Goal: Task Accomplishment & Management: Use online tool/utility

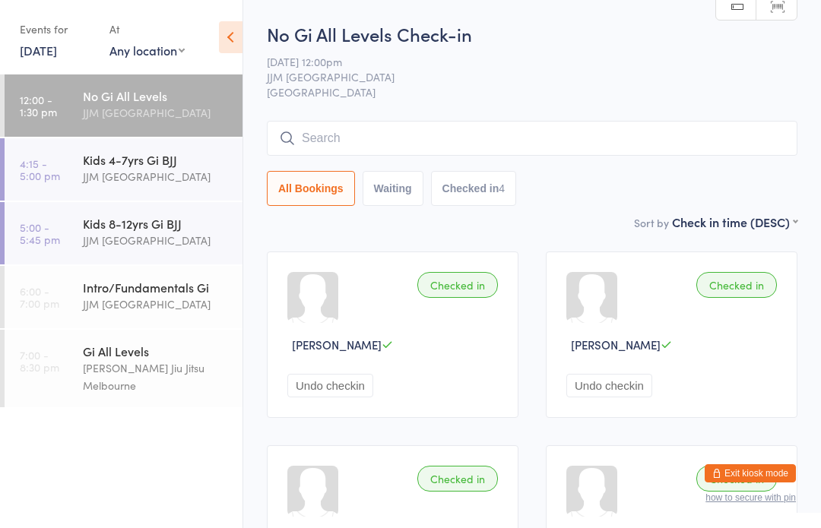
click at [412, 191] on button "Waiting" at bounding box center [393, 188] width 61 height 35
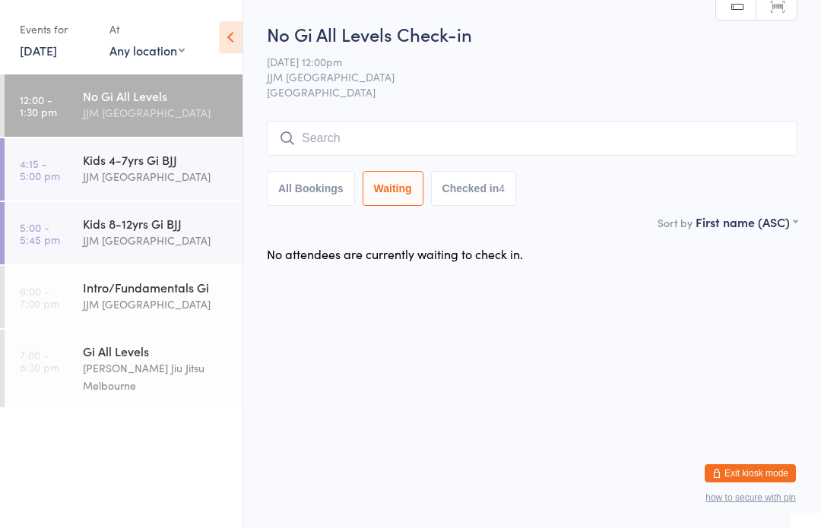
click at [336, 190] on button "All Bookings" at bounding box center [311, 188] width 88 height 35
select select "5"
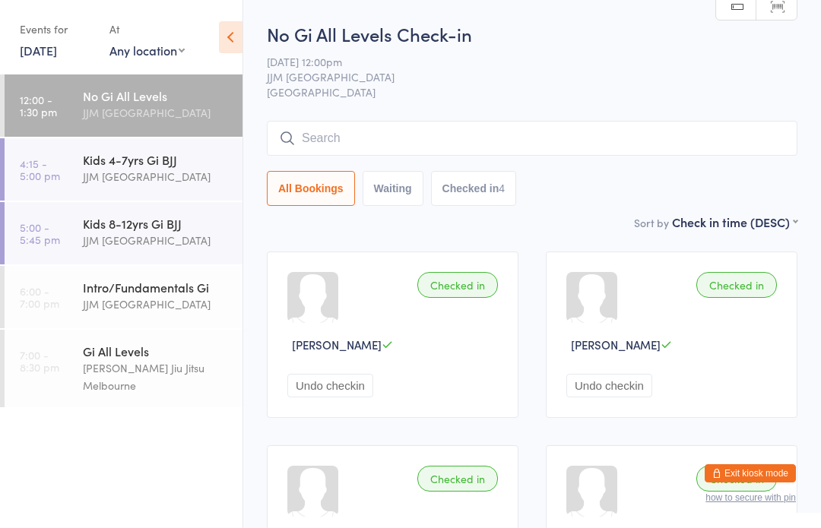
click at [195, 380] on div "[PERSON_NAME] Jiu Jitsu Melbourne" at bounding box center [156, 377] width 147 height 35
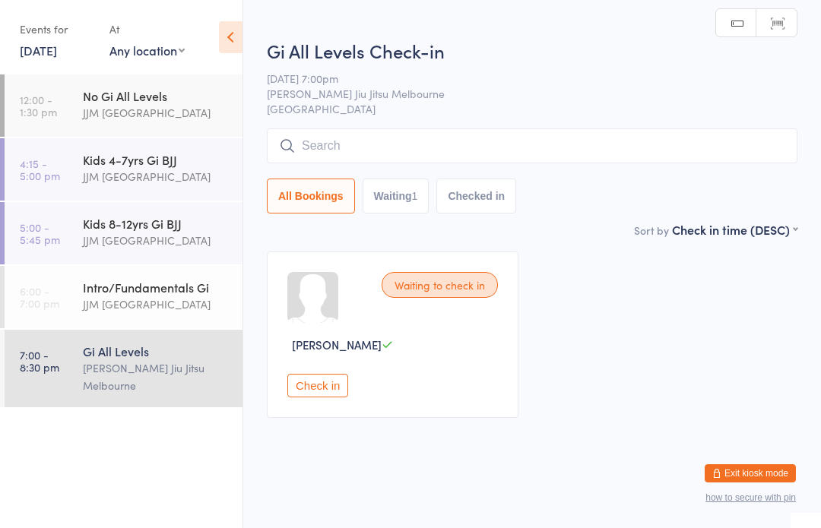
click at [191, 313] on div "JJM [GEOGRAPHIC_DATA]" at bounding box center [156, 304] width 147 height 17
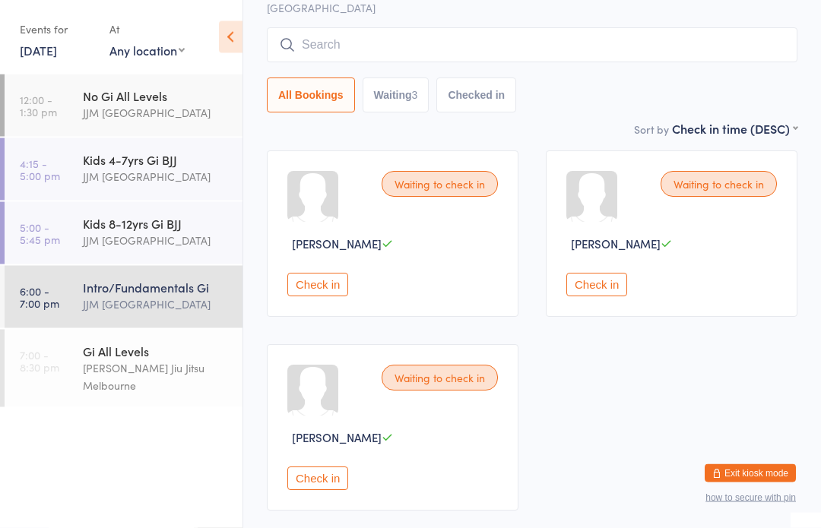
scroll to position [103, 0]
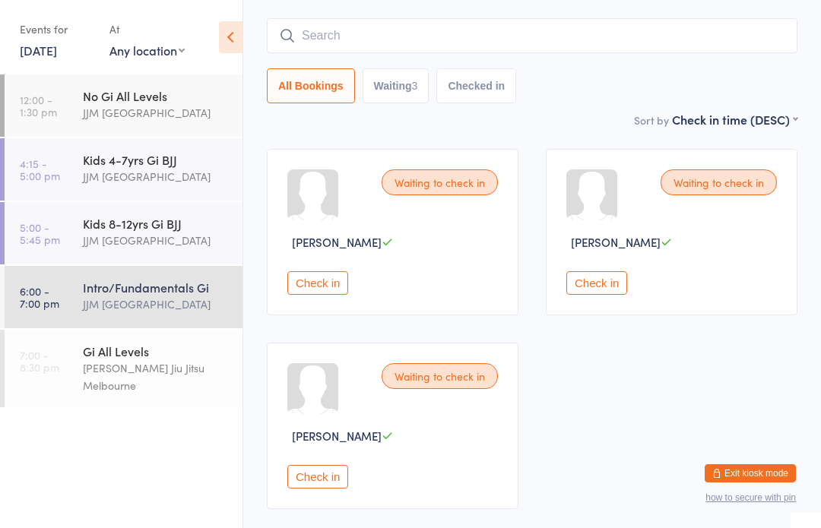
click at [320, 489] on button "Check in" at bounding box center [317, 477] width 61 height 24
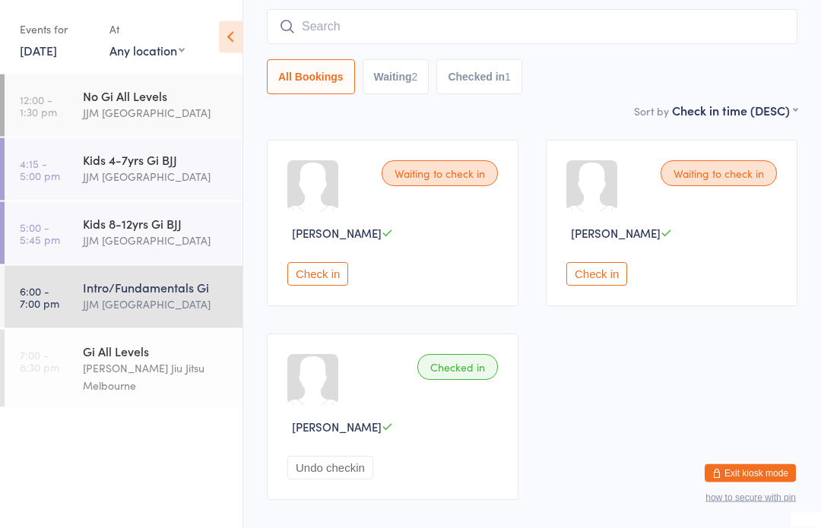
scroll to position [113, 0]
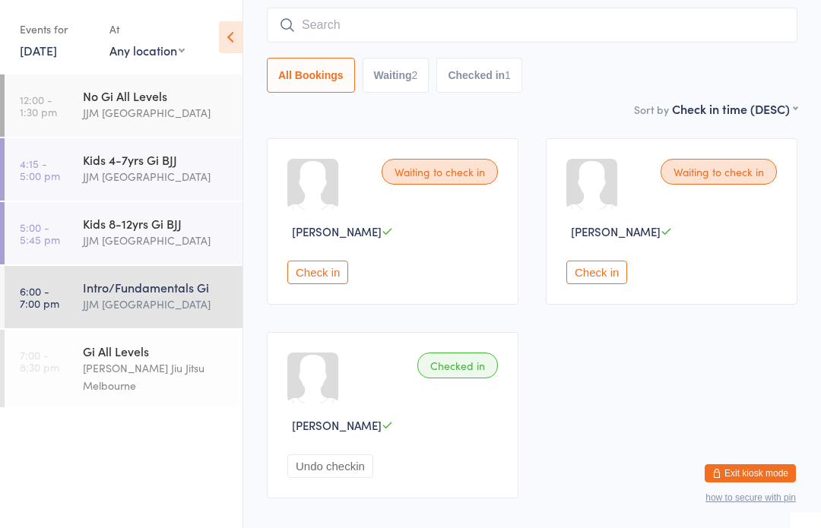
click at [144, 232] on div "Kids 8-12yrs Gi BJJ" at bounding box center [156, 223] width 147 height 17
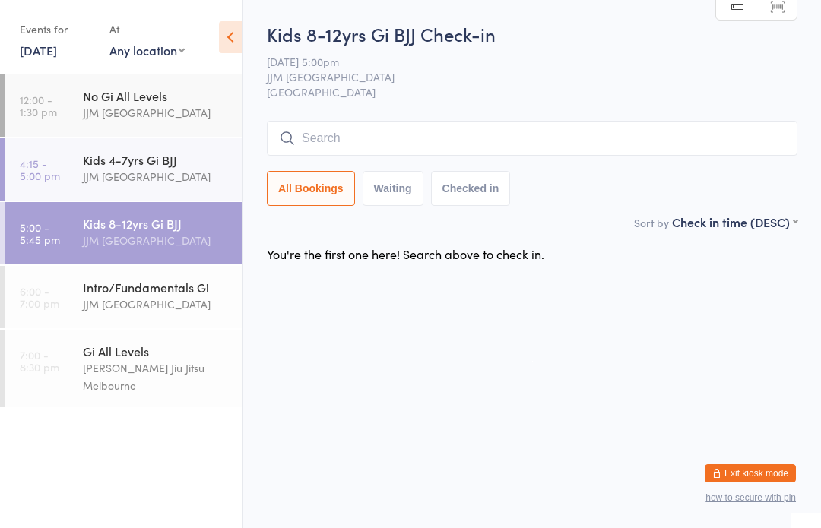
click at [169, 297] on div "JJM [GEOGRAPHIC_DATA]" at bounding box center [156, 304] width 147 height 17
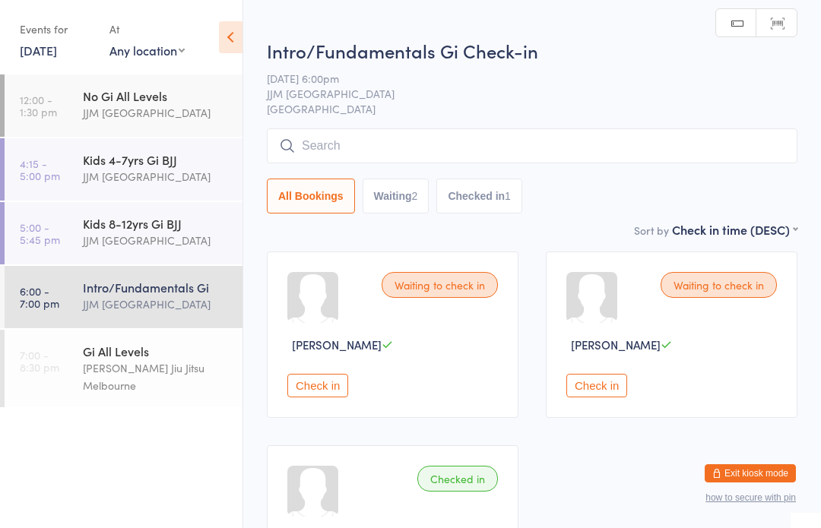
click at [312, 398] on button "Check in" at bounding box center [317, 386] width 61 height 24
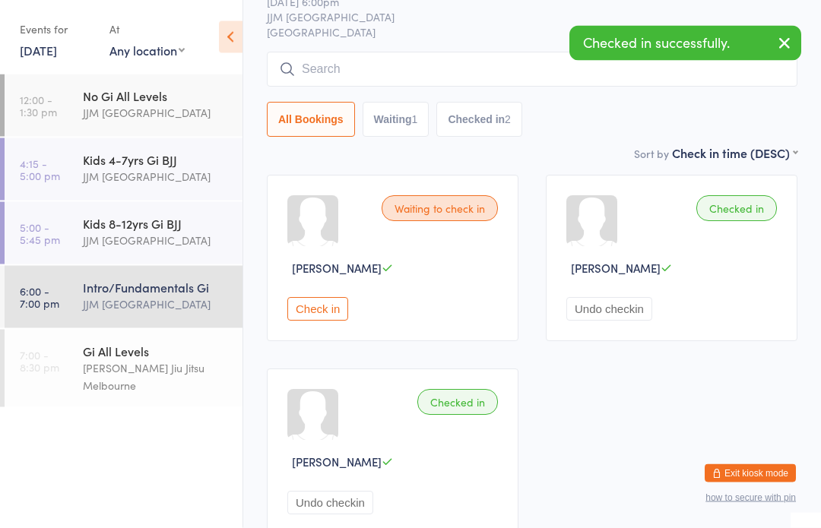
scroll to position [77, 0]
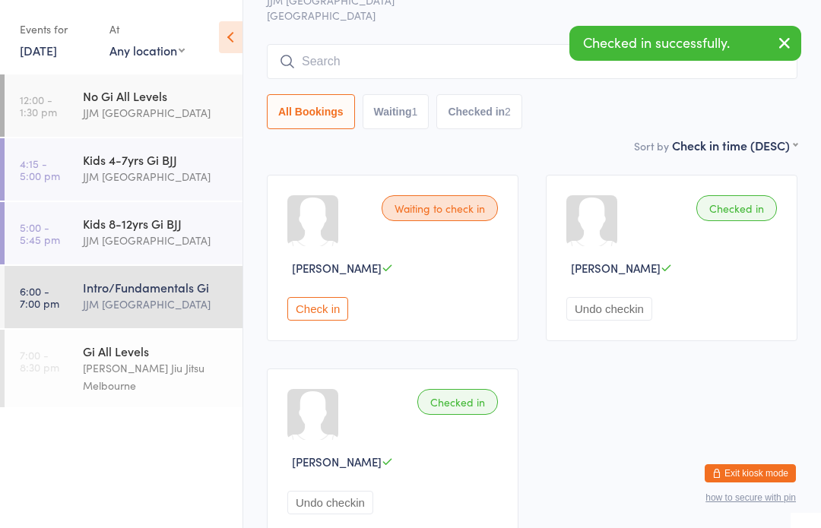
click at [143, 366] on div "[PERSON_NAME] Jiu Jitsu Melbourne" at bounding box center [156, 377] width 147 height 35
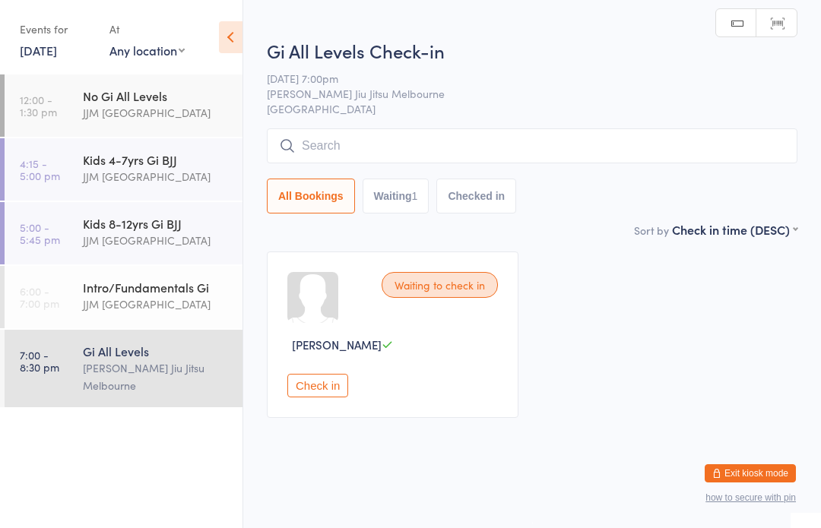
click at [316, 386] on button "Check in" at bounding box center [317, 386] width 61 height 24
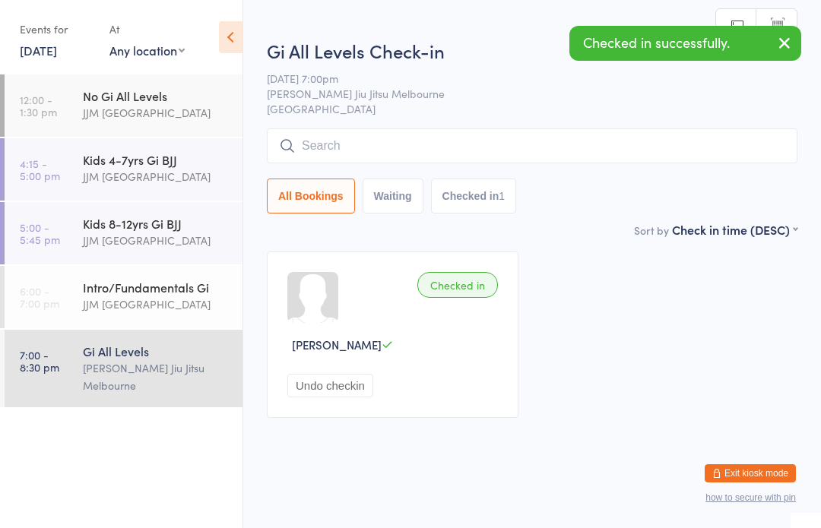
click at [163, 292] on div "Intro/Fundamentals Gi" at bounding box center [156, 287] width 147 height 17
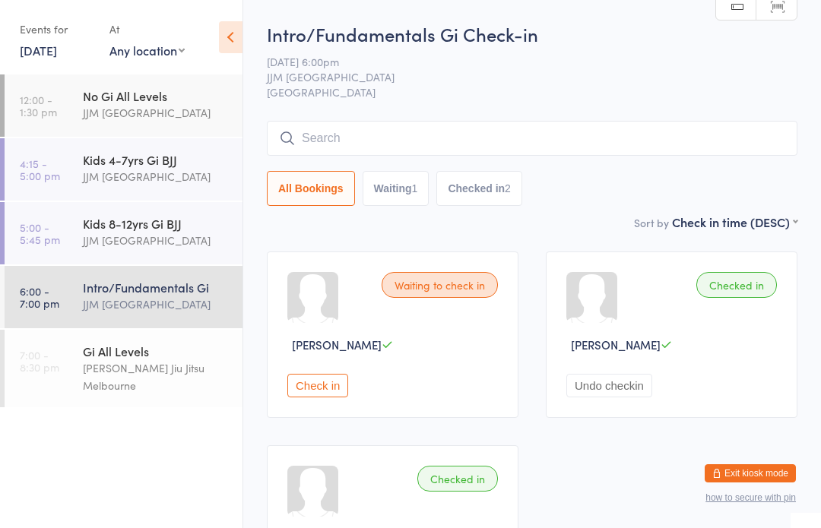
click at [358, 132] on input "search" at bounding box center [532, 138] width 531 height 35
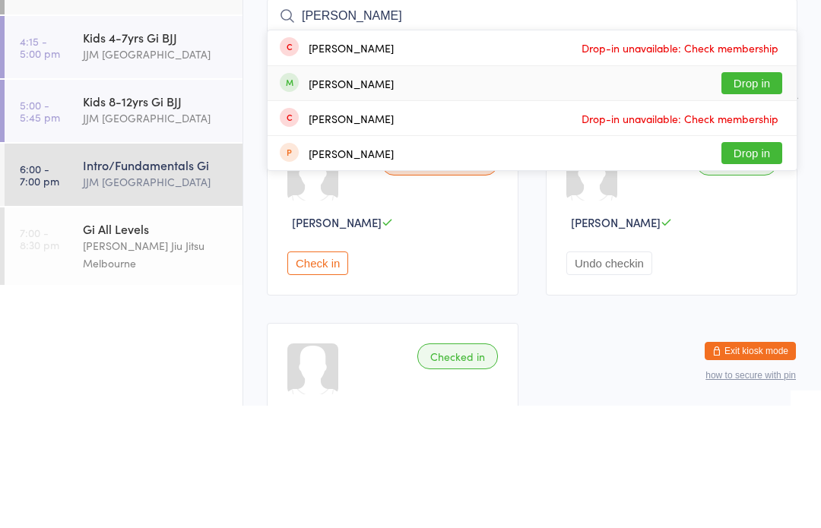
type input "[PERSON_NAME]"
click at [390, 189] on div "[PERSON_NAME] Drop in" at bounding box center [532, 206] width 529 height 34
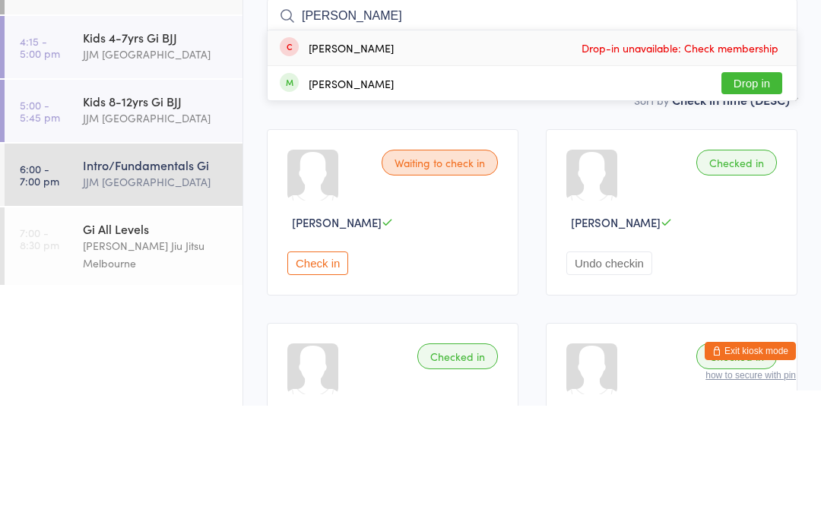
type input "[PERSON_NAME]"
click at [409, 189] on div "[PERSON_NAME] Drop in" at bounding box center [532, 206] width 529 height 34
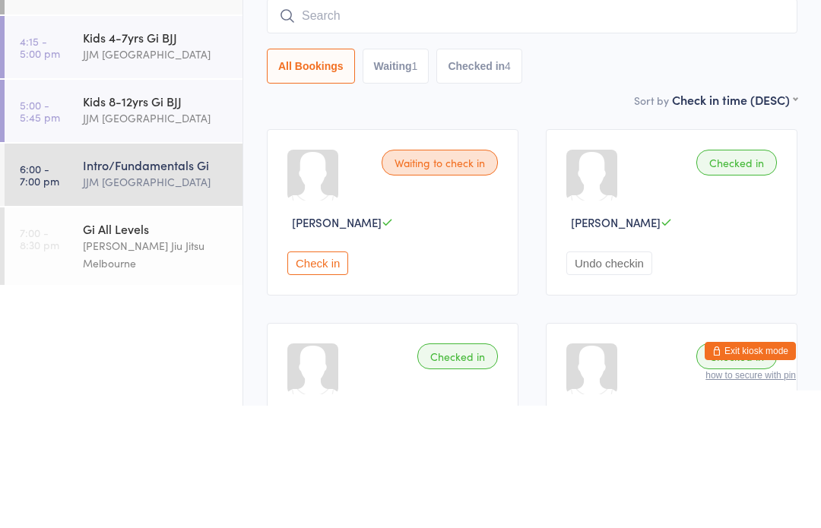
click at [582, 171] on div "All Bookings Waiting 1 Checked in 4" at bounding box center [532, 188] width 531 height 35
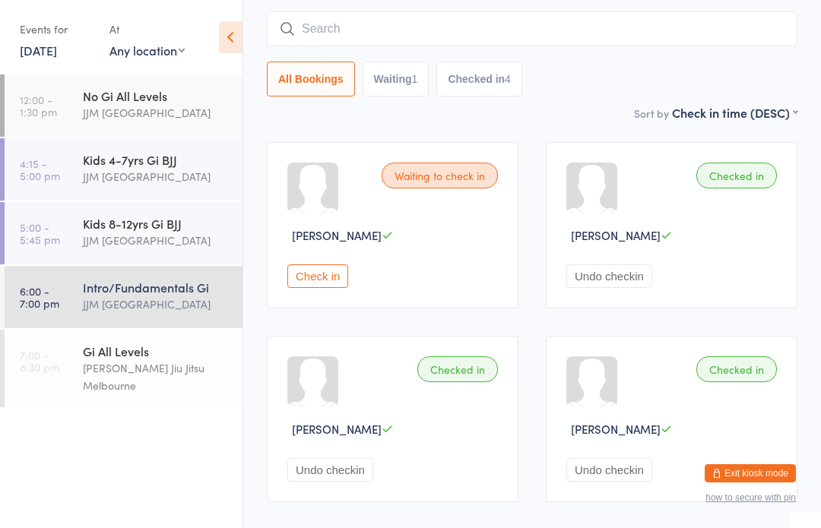
scroll to position [106, 0]
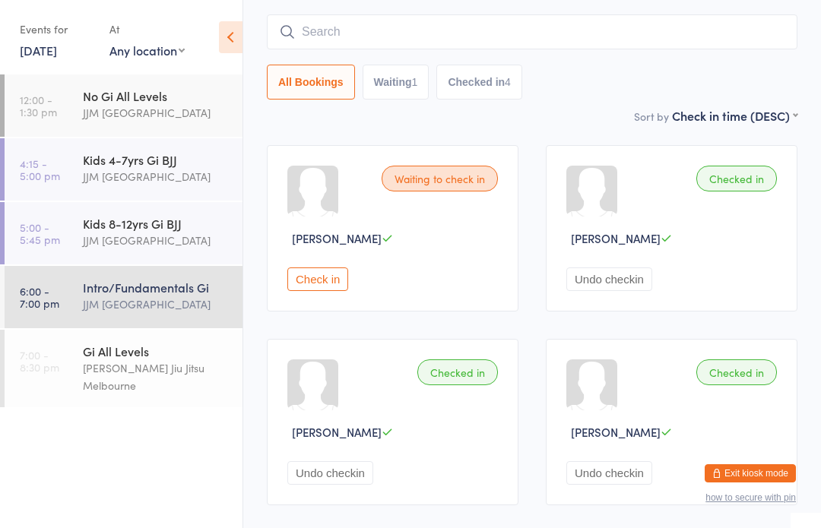
click at [328, 17] on input "search" at bounding box center [532, 31] width 531 height 35
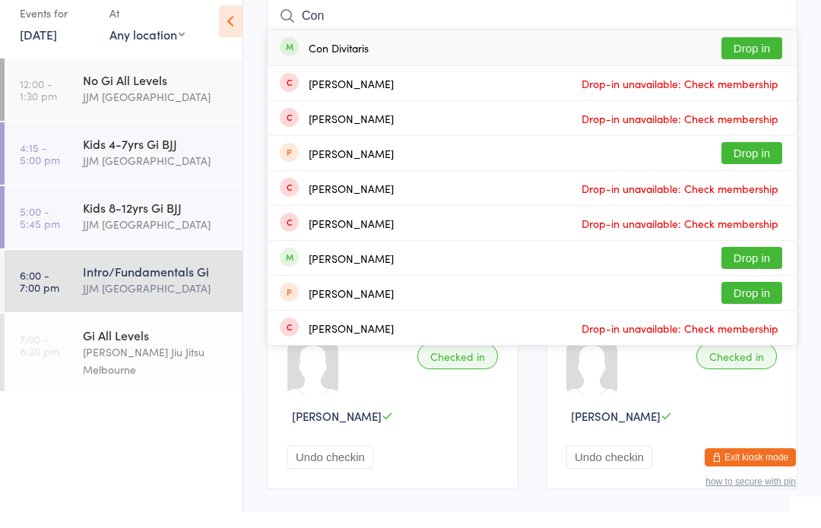
type input "Con"
click at [341, 58] on div "Con Divitaris" at bounding box center [339, 64] width 60 height 12
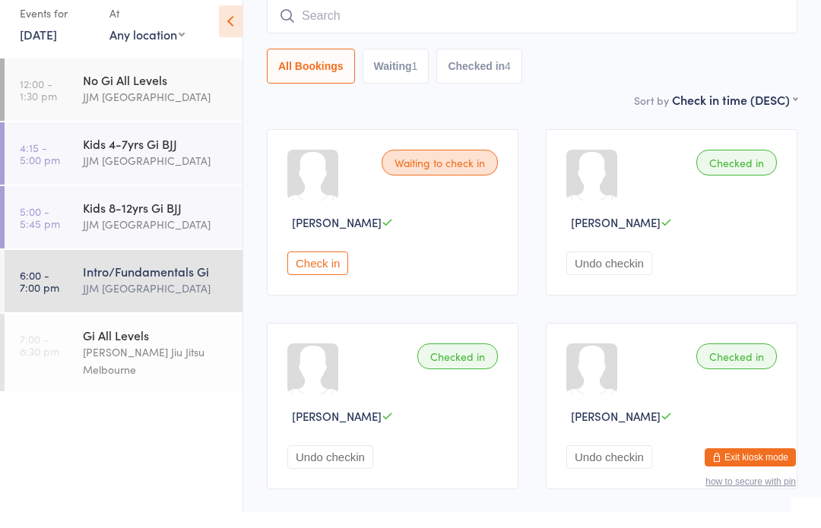
scroll to position [122, 0]
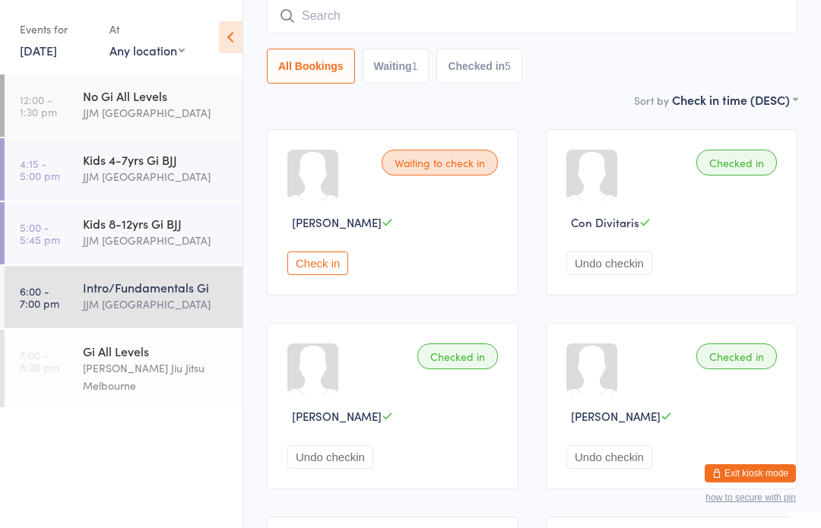
click at [367, 23] on input "search" at bounding box center [532, 15] width 531 height 35
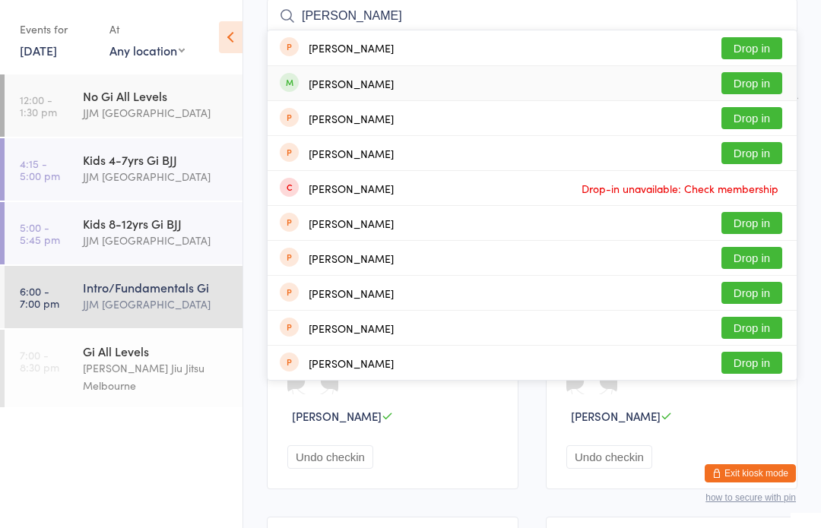
type input "[PERSON_NAME]"
click at [434, 83] on div "[PERSON_NAME] Drop in" at bounding box center [532, 83] width 529 height 34
